Goal: Complete application form

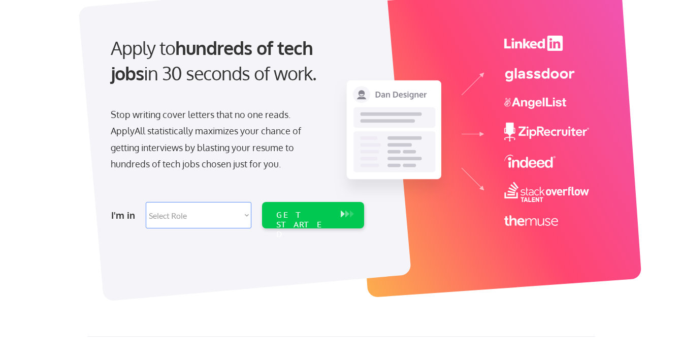
scroll to position [82, 0]
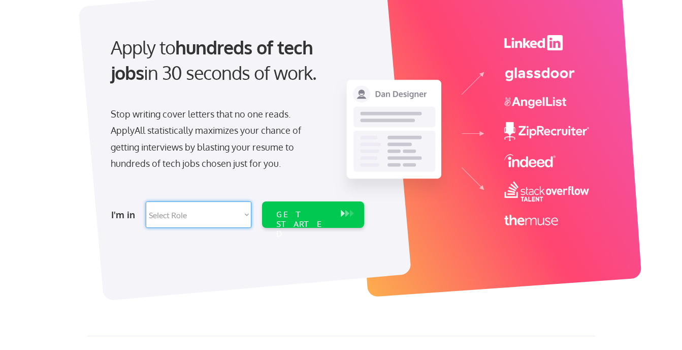
click at [204, 222] on select "Select Role Software Engineering Product Management Customer Success Sales UI/U…" at bounding box center [199, 214] width 106 height 26
select select ""sales0""
click at [146, 201] on select "Select Role Software Engineering Product Management Customer Success Sales UI/U…" at bounding box center [199, 214] width 106 height 26
select select ""sales0""
click at [285, 208] on div "GET STARTED" at bounding box center [303, 214] width 65 height 26
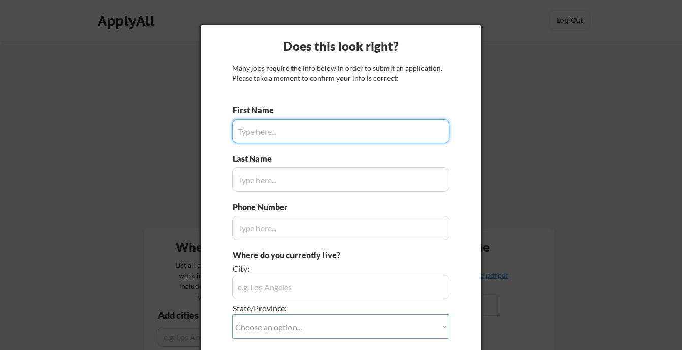
click at [330, 128] on input "input" at bounding box center [340, 131] width 217 height 24
type input "Saurabh"
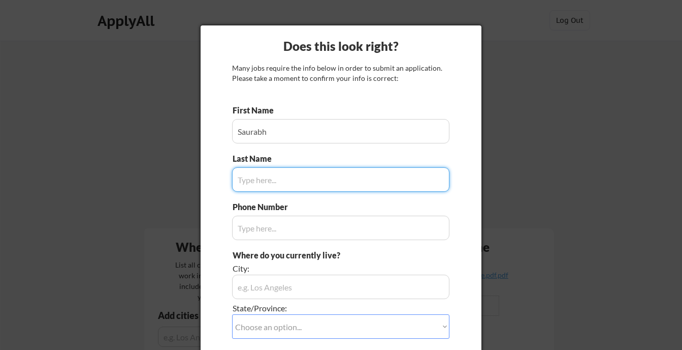
click at [322, 171] on input "input" at bounding box center [340, 179] width 217 height 24
type input "[PERSON_NAME]"
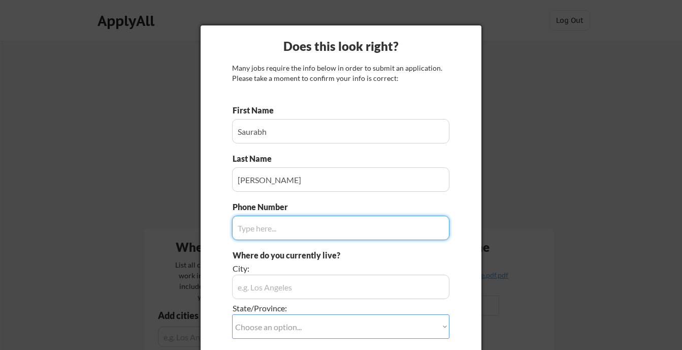
click at [296, 227] on input "input" at bounding box center [340, 227] width 217 height 24
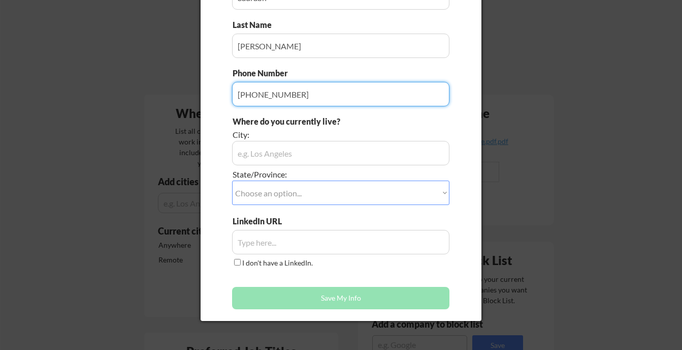
scroll to position [135, 0]
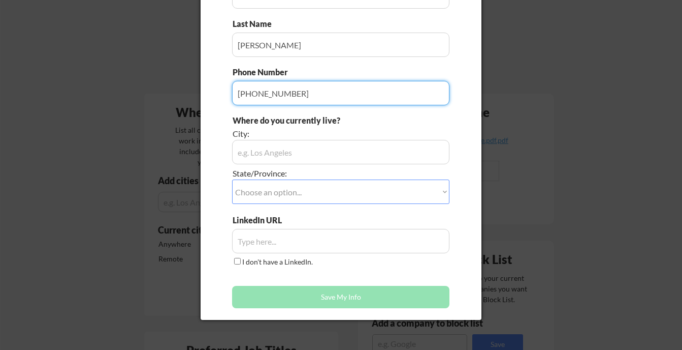
type input "[PHONE_NUMBER]"
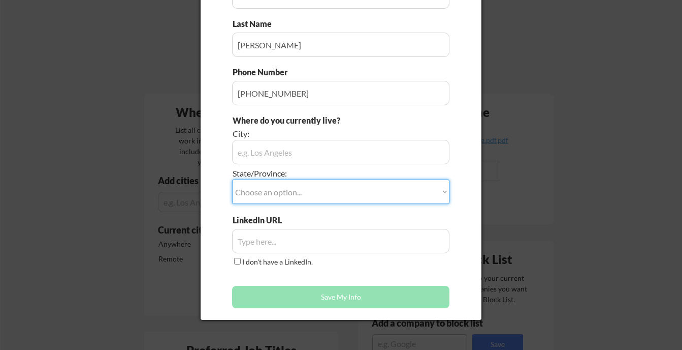
click at [292, 197] on select "Choose an option... Other/Not Applicable [US_STATE] [US_STATE] [GEOGRAPHIC_DATA…" at bounding box center [340, 191] width 217 height 24
click at [220, 183] on div "Does this look right? Many jobs require the info below in order to submit an ap…" at bounding box center [341, 105] width 281 height 429
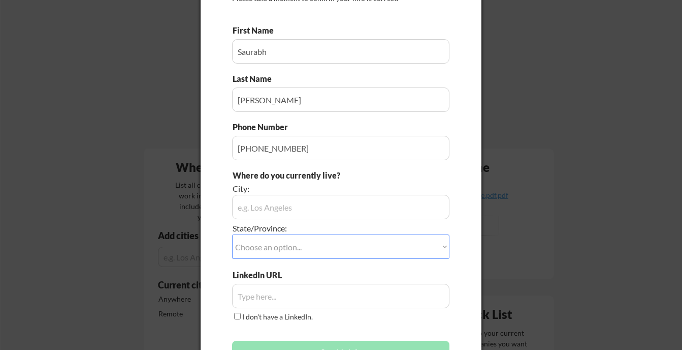
scroll to position [79, 0]
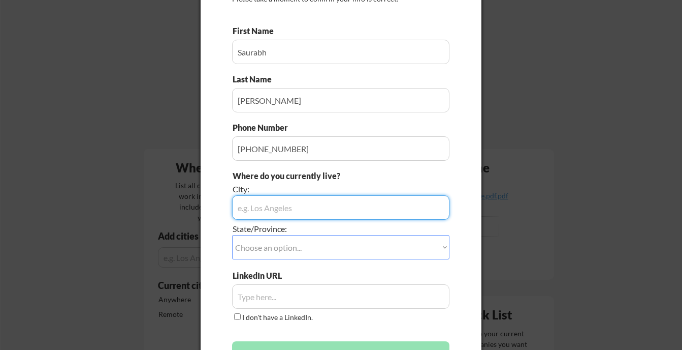
click at [258, 207] on input "input" at bounding box center [340, 207] width 217 height 24
type input "[GEOGRAPHIC_DATA][PERSON_NAME]"
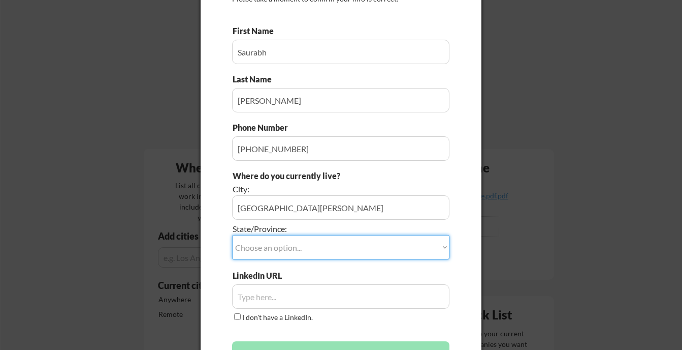
click at [306, 249] on select "Choose an option... Other/Not Applicable [US_STATE] [US_STATE] [GEOGRAPHIC_DATA…" at bounding box center [340, 247] width 217 height 24
select select ""[US_STATE]""
click at [232, 235] on select "Choose an option... Other/Not Applicable [US_STATE] [US_STATE] [GEOGRAPHIC_DATA…" at bounding box center [340, 247] width 217 height 24
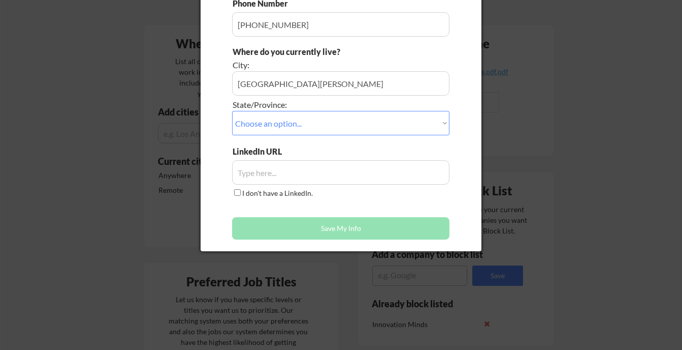
scroll to position [205, 0]
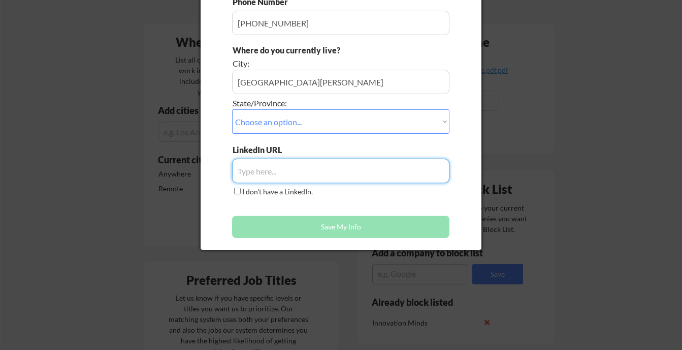
click at [268, 173] on input "input" at bounding box center [340, 171] width 217 height 24
paste input "[URL][DOMAIN_NAME]"
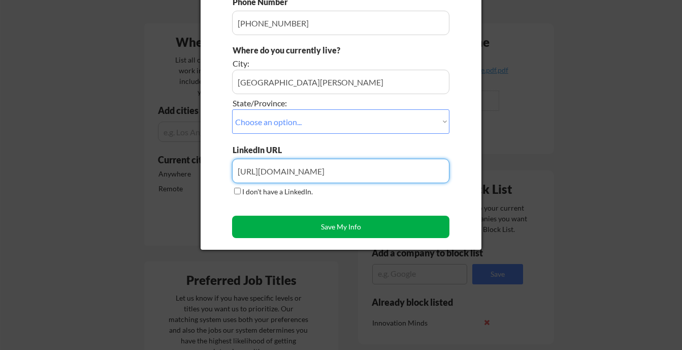
type input "[URL][DOMAIN_NAME]"
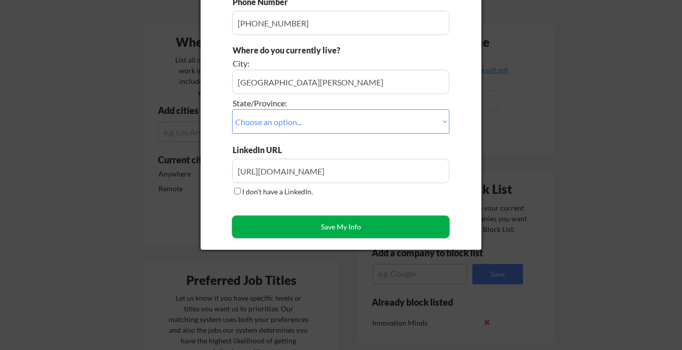
click at [323, 220] on button "Save My Info" at bounding box center [340, 226] width 217 height 22
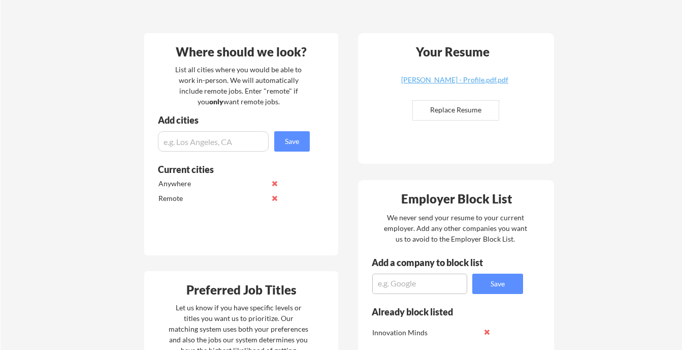
scroll to position [196, 0]
click at [474, 110] on input "file" at bounding box center [456, 109] width 86 height 19
type input "C:\fakepath\[PERSON_NAME] - Resume.docx"
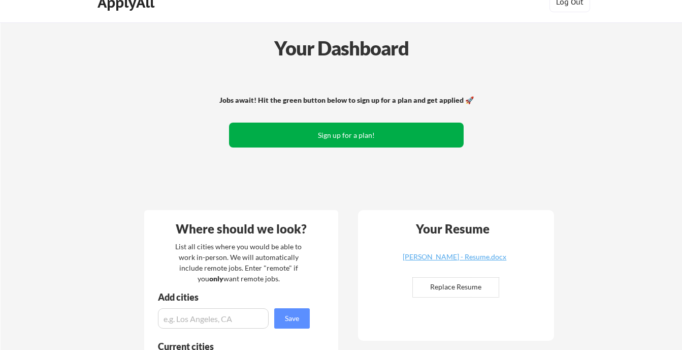
scroll to position [0, 0]
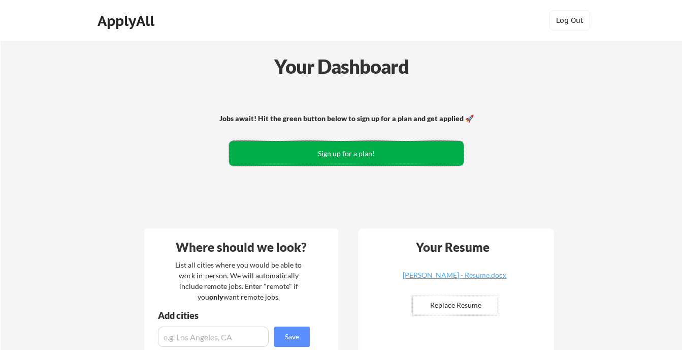
click at [386, 146] on button "Sign up for a plan!" at bounding box center [346, 153] width 235 height 25
